Goal: Task Accomplishment & Management: Manage account settings

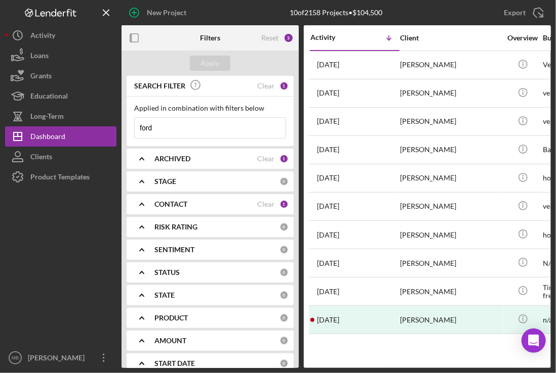
click at [188, 124] on input "ford" at bounding box center [210, 128] width 151 height 20
type input "f"
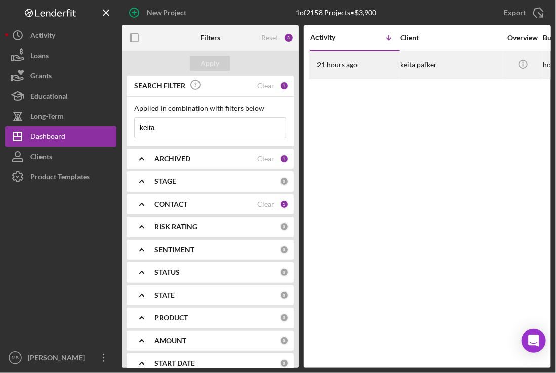
type input "keita"
click at [415, 58] on div "keita pafker" at bounding box center [450, 65] width 101 height 27
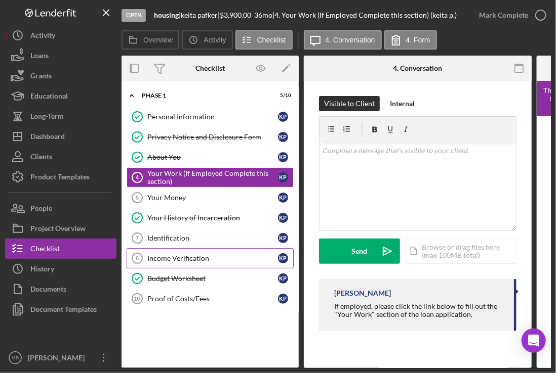
click at [189, 256] on div "Income Verification" at bounding box center [212, 259] width 131 height 8
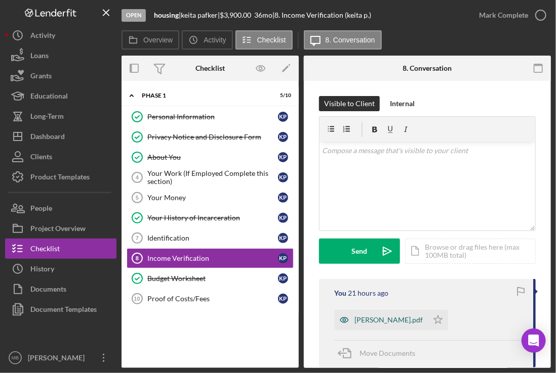
click at [387, 321] on div "[PERSON_NAME].pdf" at bounding box center [388, 320] width 68 height 8
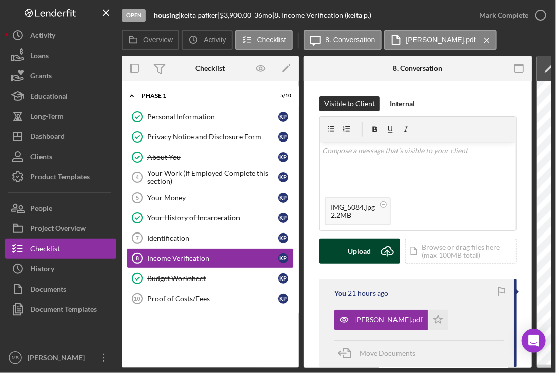
click at [370, 249] on div "Upload" at bounding box center [359, 251] width 23 height 25
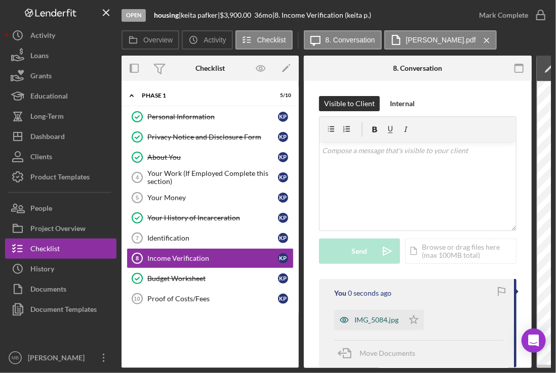
click at [369, 317] on div "IMG_5084.jpg" at bounding box center [376, 320] width 44 height 8
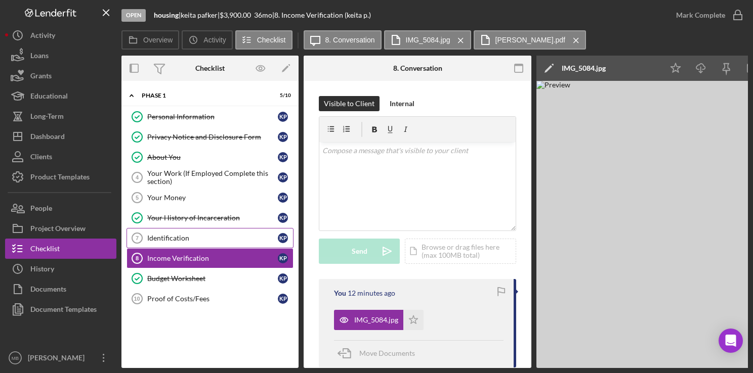
click at [171, 235] on div "Identification" at bounding box center [212, 238] width 131 height 8
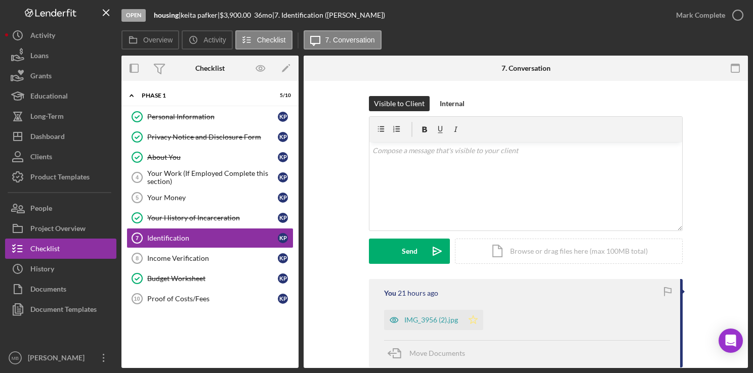
click at [470, 319] on polygon "button" at bounding box center [473, 320] width 9 height 8
click at [555, 16] on icon "button" at bounding box center [737, 15] width 25 height 25
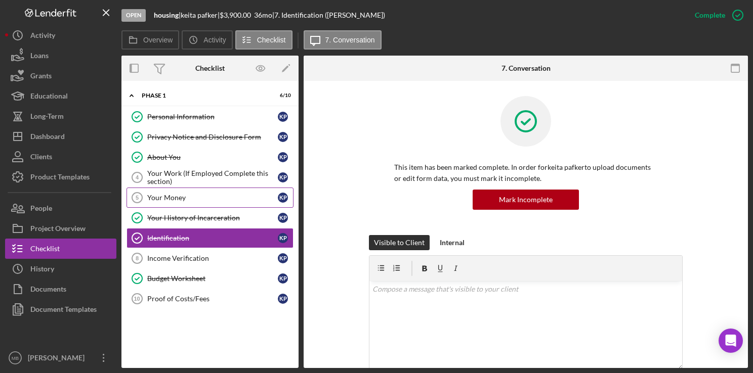
click at [230, 201] on link "Your Money 5 Your Money k p" at bounding box center [210, 198] width 167 height 20
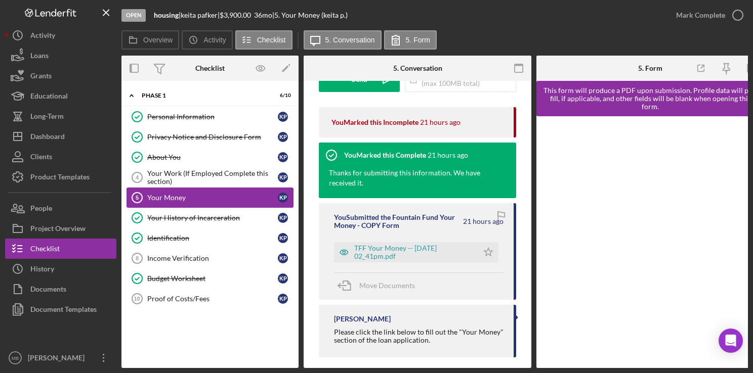
scroll to position [192, 0]
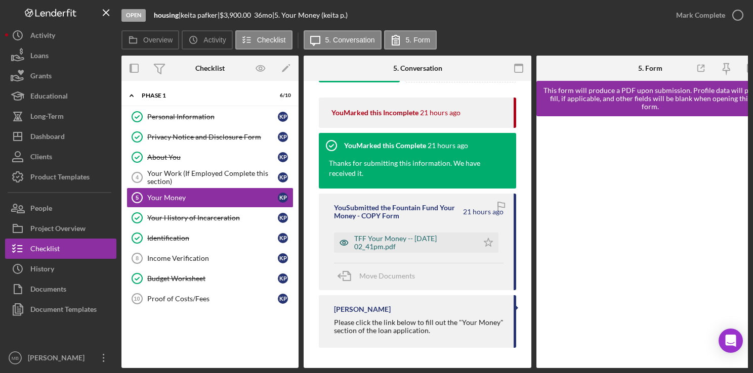
click at [418, 241] on div "TFF Your Money -- [DATE] 02_41pm.pdf" at bounding box center [406, 243] width 144 height 20
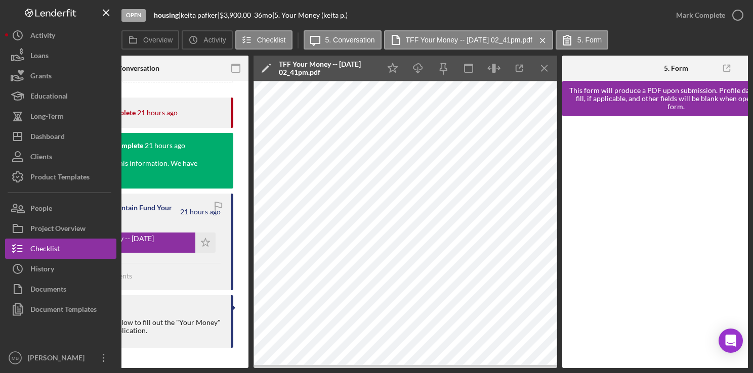
scroll to position [0, 324]
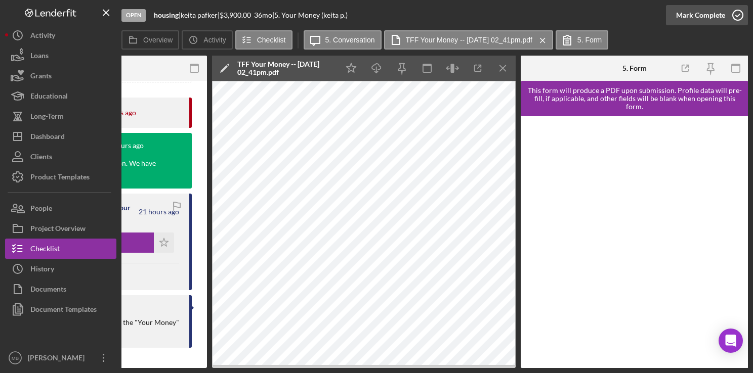
click at [555, 16] on icon "button" at bounding box center [737, 15] width 25 height 25
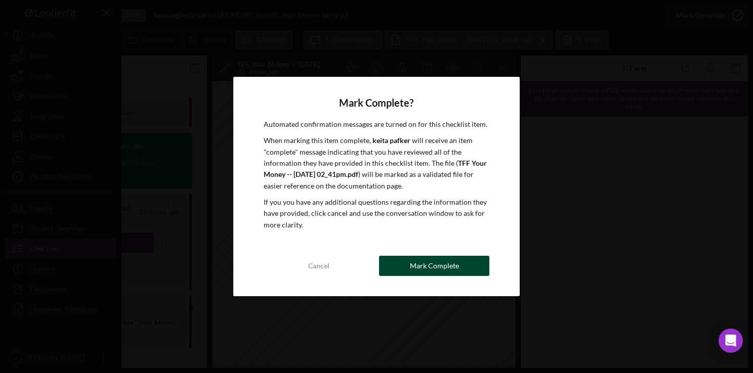
click at [445, 270] on div "Mark Complete" at bounding box center [434, 266] width 49 height 20
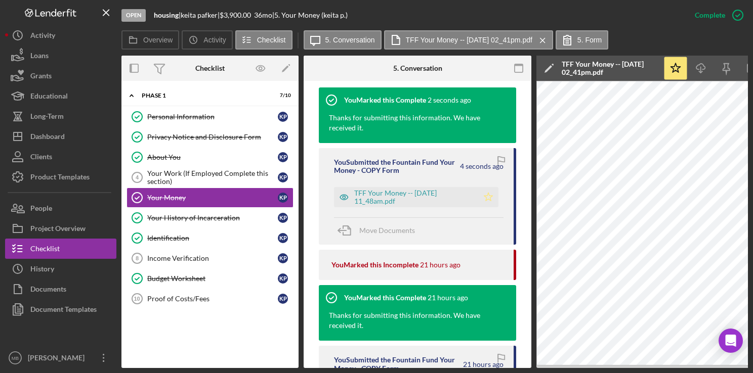
click at [484, 201] on icon "Icon/Star" at bounding box center [488, 197] width 20 height 20
click at [200, 255] on div "Income Verification" at bounding box center [212, 259] width 131 height 8
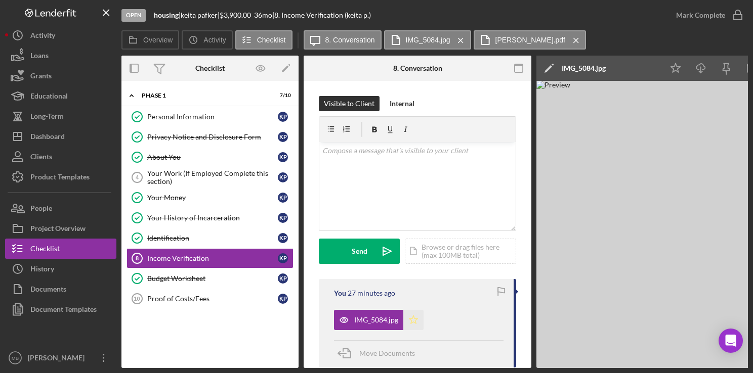
click at [413, 319] on icon "Icon/Star" at bounding box center [413, 320] width 20 height 20
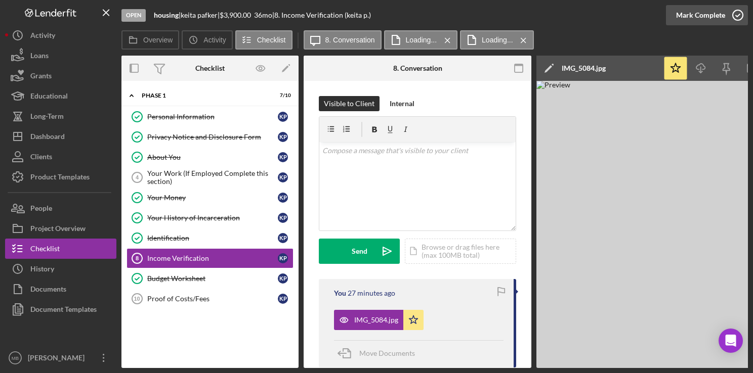
click at [555, 13] on icon "button" at bounding box center [737, 15] width 25 height 25
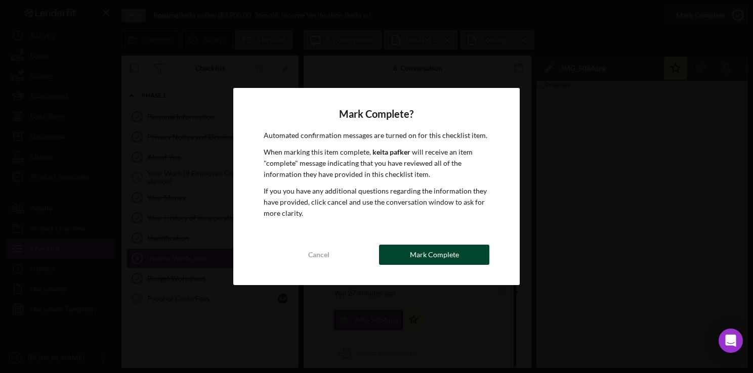
click at [465, 253] on button "Mark Complete" at bounding box center [434, 255] width 110 height 20
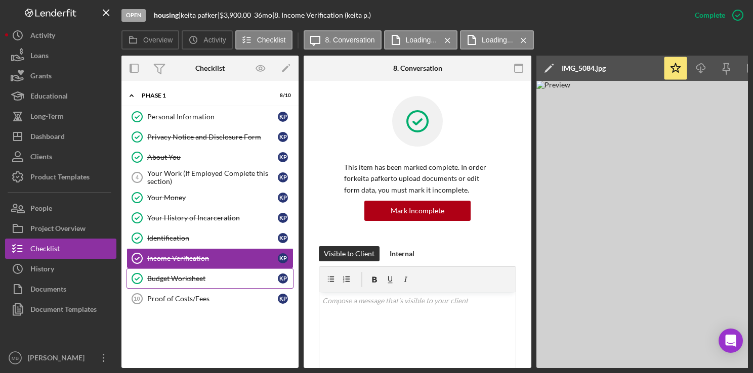
click at [196, 275] on div "Budget Worksheet" at bounding box center [212, 279] width 131 height 8
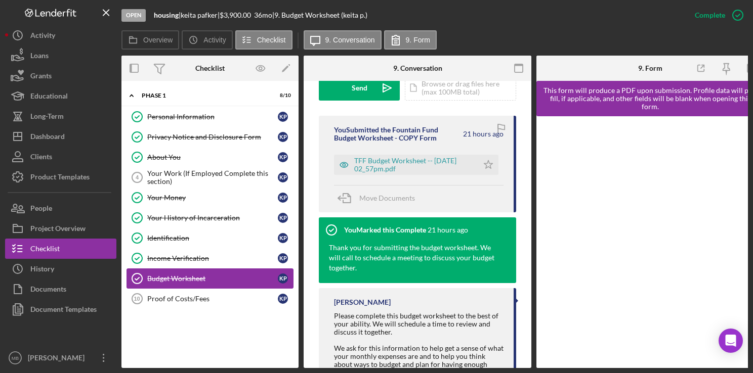
scroll to position [318, 0]
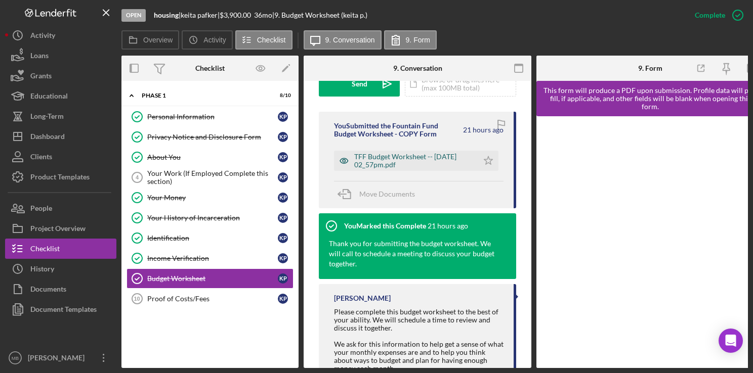
click at [413, 163] on div "TFF Budget Worksheet -- [DATE] 02_57pm.pdf" at bounding box center [413, 161] width 119 height 16
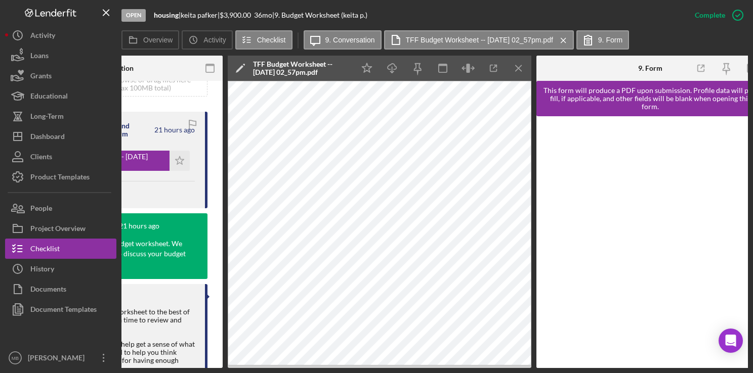
scroll to position [0, 305]
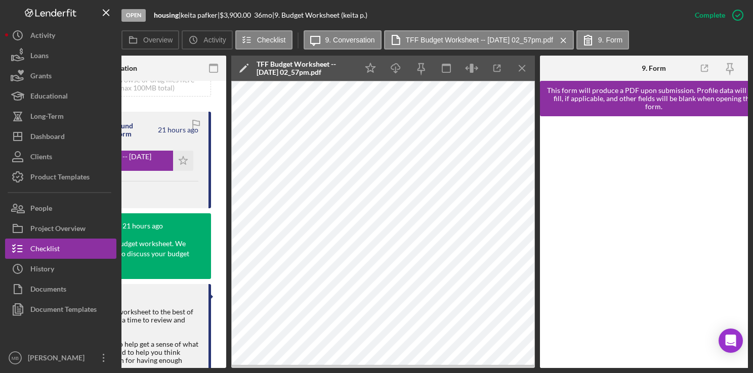
click at [196, 275] on div "Thank you for submitting the budget worksheet. We will call to schedule a meeti…" at bounding box center [107, 259] width 187 height 40
